Goal: Find specific page/section: Find specific page/section

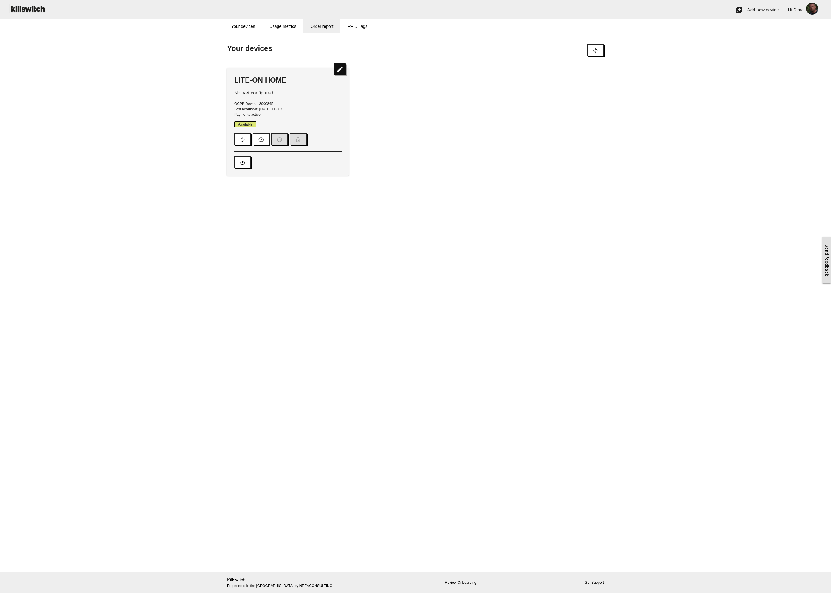
click at [320, 26] on link "Order report" at bounding box center [321, 26] width 37 height 14
